Goal: Communication & Community: Answer question/provide support

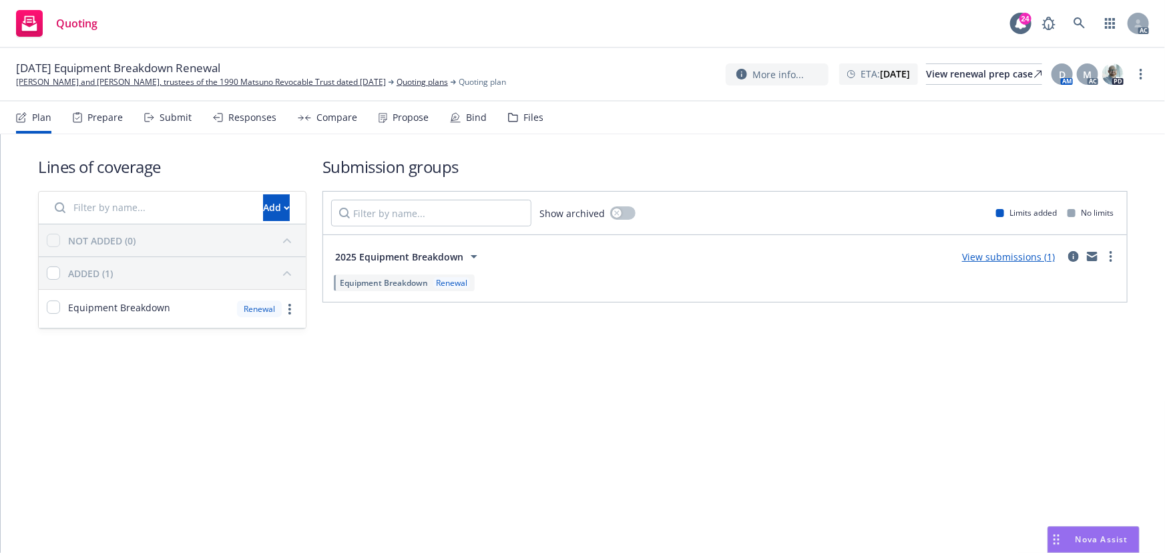
click at [1058, 538] on icon "Drag to move" at bounding box center [1056, 539] width 6 height 11
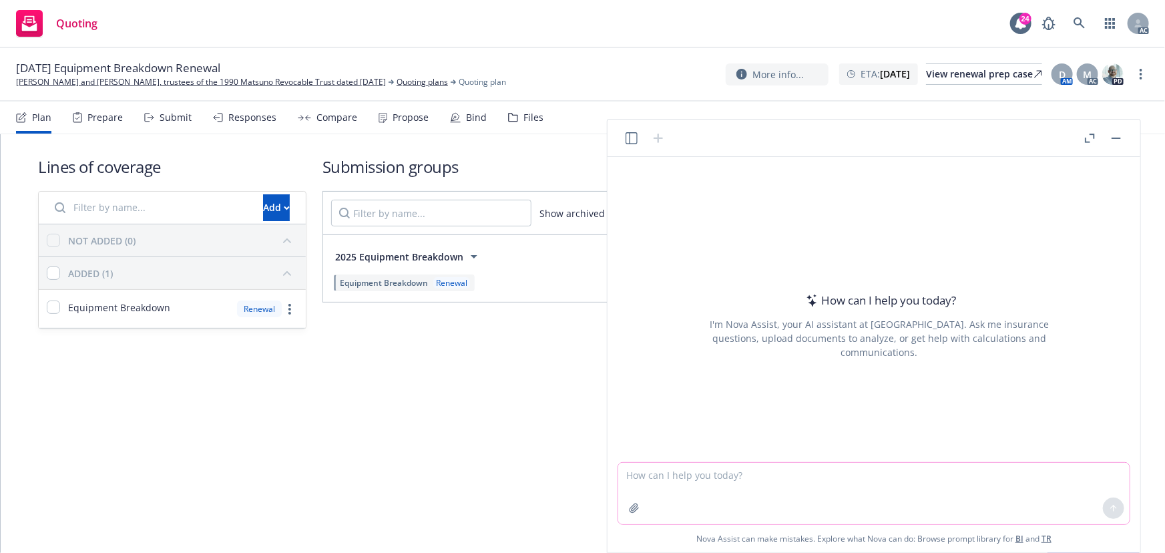
click at [802, 487] on textarea at bounding box center [873, 493] width 511 height 61
paste textarea "According to [PERSON_NAME]'s email, she requested Statement of Values or Comple…"
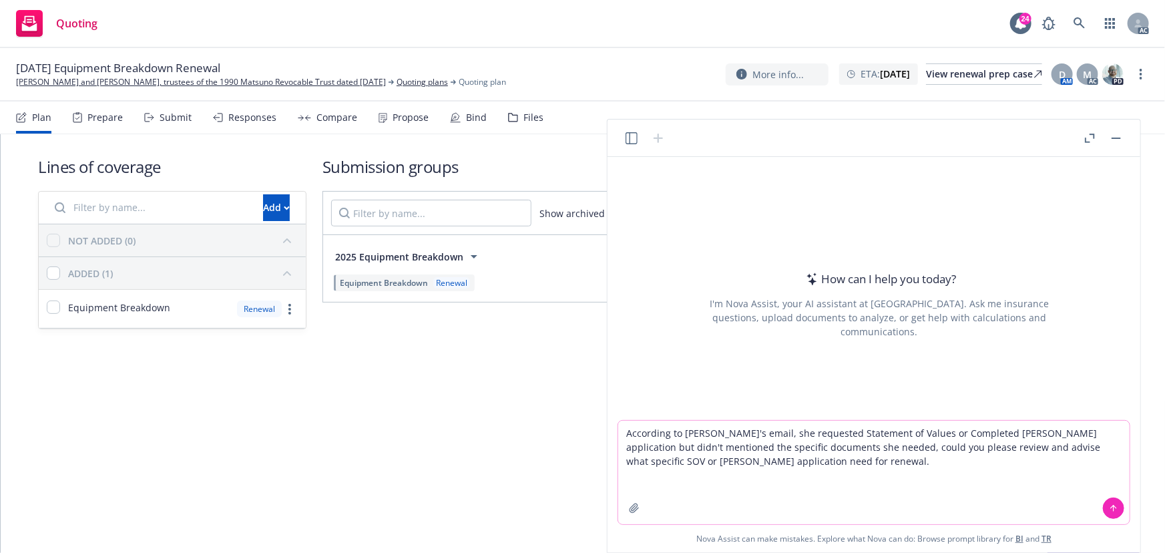
click at [623, 434] on textarea "According to [PERSON_NAME]'s email, she requested Statement of Values or Comple…" at bounding box center [873, 472] width 511 height 103
type textarea "revise According to [PERSON_NAME]'s email, she requested Statement of Values or…"
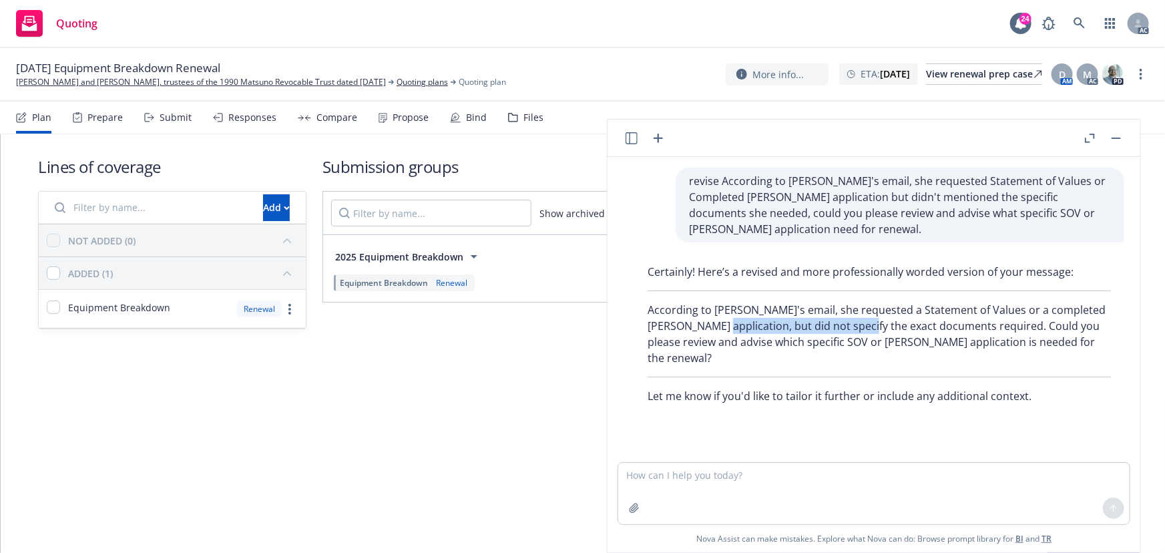
drag, startPoint x: 707, startPoint y: 326, endPoint x: 853, endPoint y: 327, distance: 146.2
click at [853, 327] on p "According to [PERSON_NAME]'s email, she requested a Statement of Values or a co…" at bounding box center [879, 334] width 463 height 64
click at [720, 330] on p "According to [PERSON_NAME]'s email, she requested a Statement of Values or a co…" at bounding box center [879, 334] width 463 height 64
drag, startPoint x: 710, startPoint y: 324, endPoint x: 955, endPoint y: 326, distance: 245.0
click at [955, 326] on p "According to [PERSON_NAME]'s email, she requested a Statement of Values or a co…" at bounding box center [879, 334] width 463 height 64
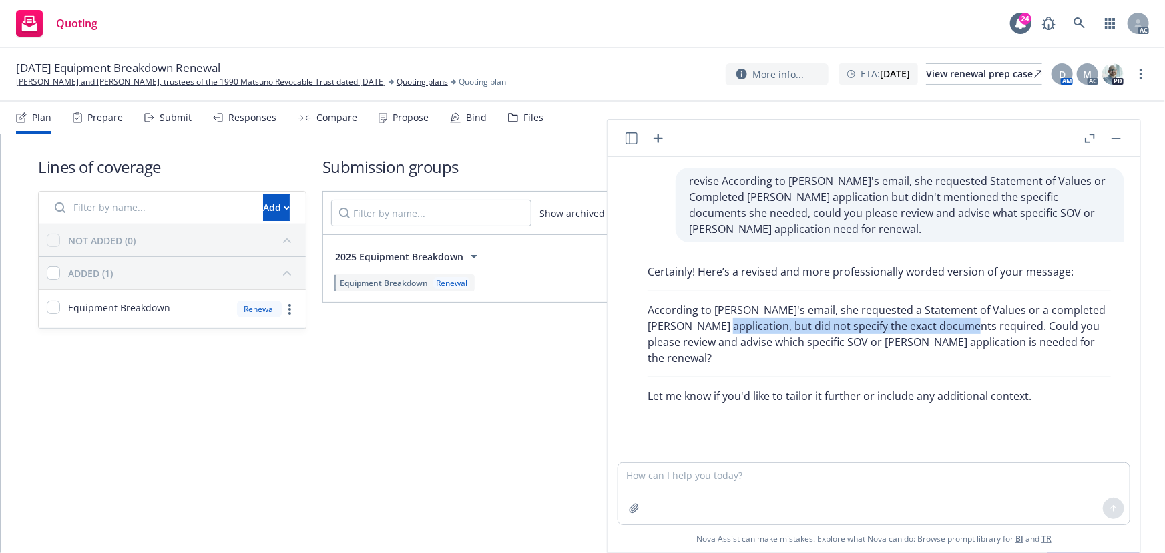
copy p "but did not specify the exact documents required."
